Goal: Task Accomplishment & Management: Complete application form

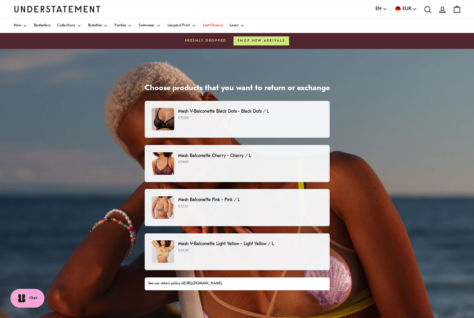
click at [242, 206] on p "€72.25" at bounding box center [250, 207] width 144 height 6
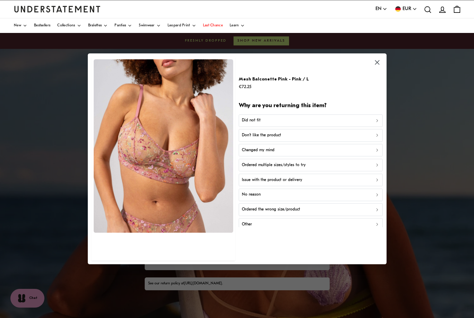
click at [373, 119] on div "Did not fit" at bounding box center [311, 121] width 138 height 7
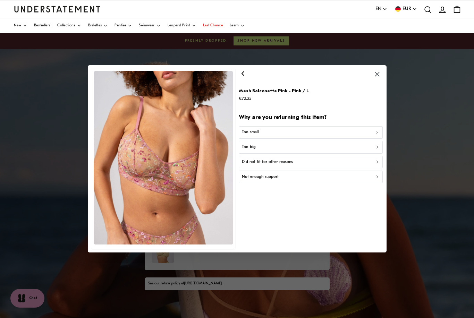
click at [374, 130] on div "Too small" at bounding box center [311, 133] width 138 height 7
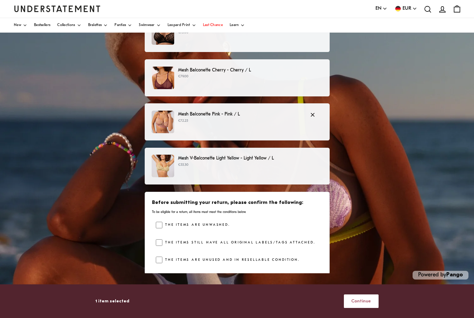
scroll to position [8, 0]
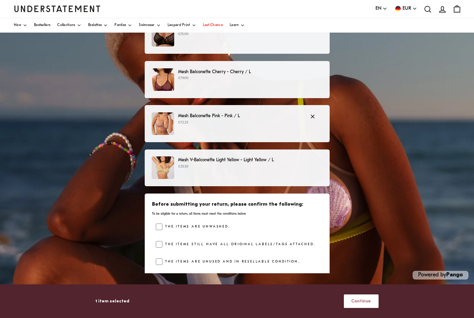
click at [364, 308] on span "Continue" at bounding box center [361, 301] width 20 height 13
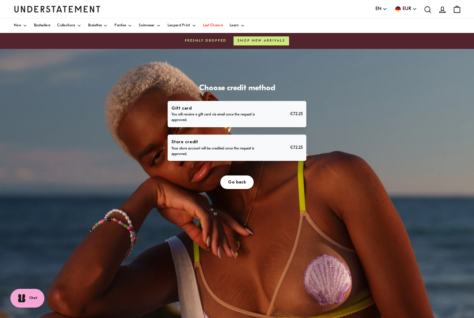
click at [271, 111] on div "Gift card You will receive a gift card via email once the request is approved. …" at bounding box center [237, 114] width 131 height 19
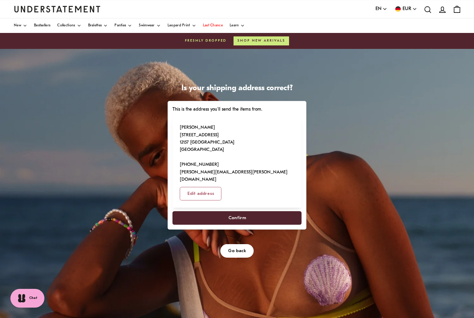
click at [275, 212] on span "Confirm" at bounding box center [237, 218] width 114 height 13
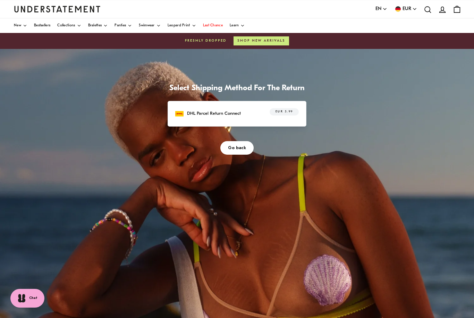
click at [245, 108] on div "DHL Parcel Return Connect EUR 5.99" at bounding box center [237, 113] width 124 height 11
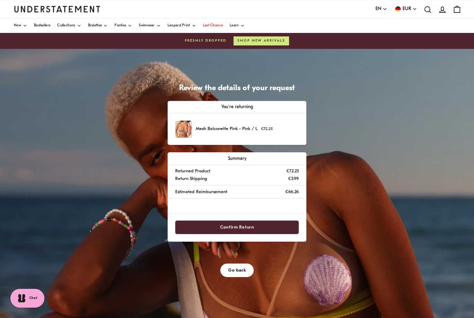
click at [276, 225] on span "Confirm Return" at bounding box center [237, 227] width 109 height 13
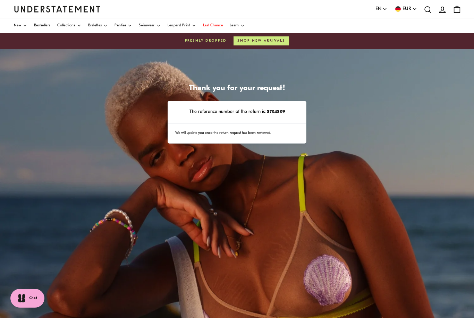
click at [292, 131] on div "We will update you once the return request has been reviewed." at bounding box center [237, 134] width 138 height 20
click at [203, 44] on div "Freshly dropped Shop new arrivals" at bounding box center [237, 40] width 447 height 9
